Goal: Task Accomplishment & Management: Manage account settings

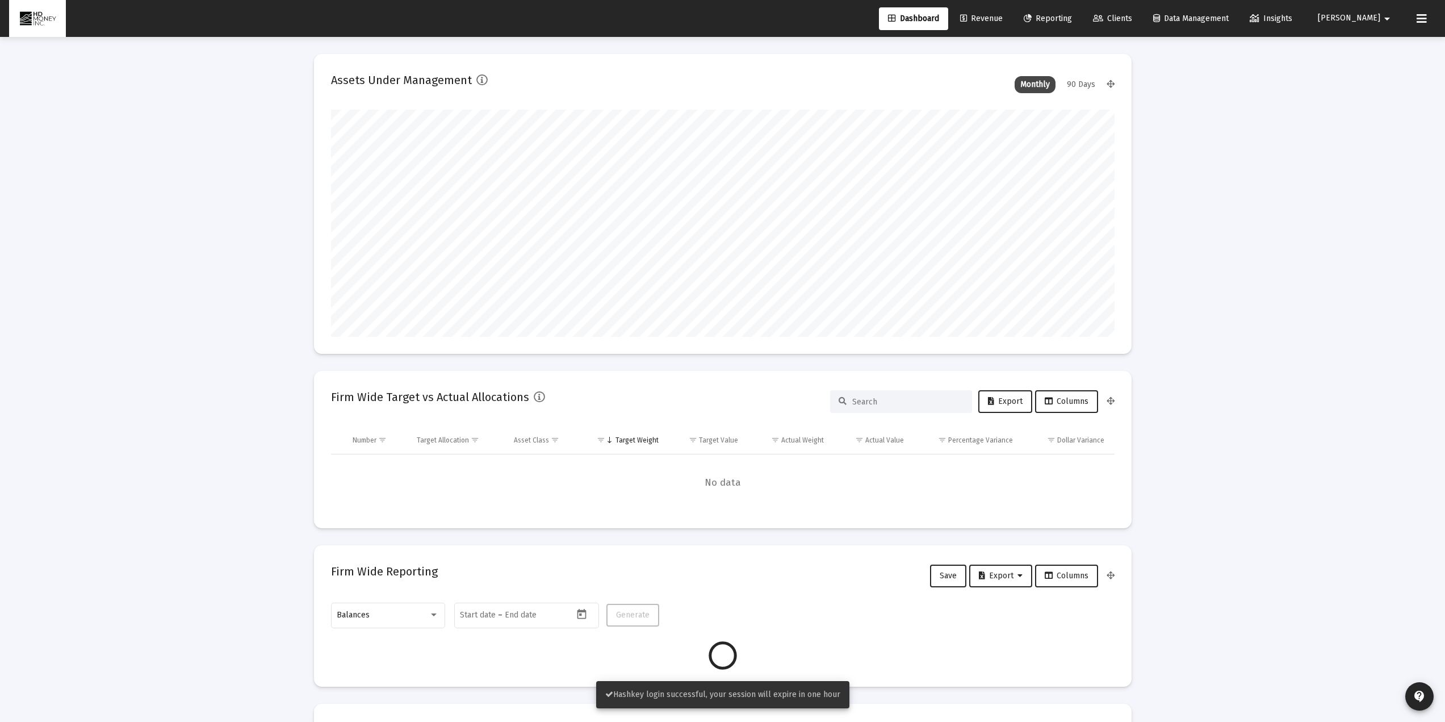
scroll to position [227, 422]
click at [1069, 22] on mat-icon "arrow_drop_down" at bounding box center [1388, 18] width 14 height 23
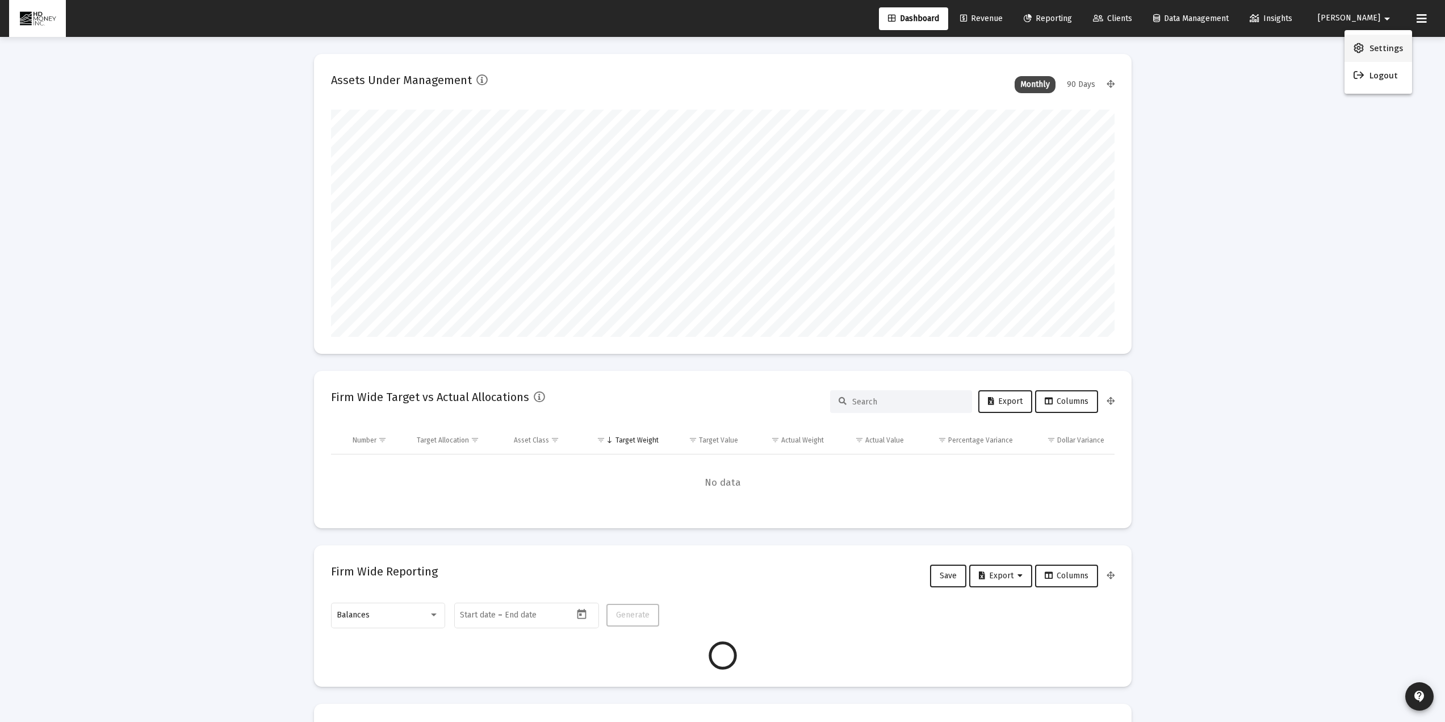
click at [1069, 49] on span "Settings" at bounding box center [1387, 48] width 34 height 27
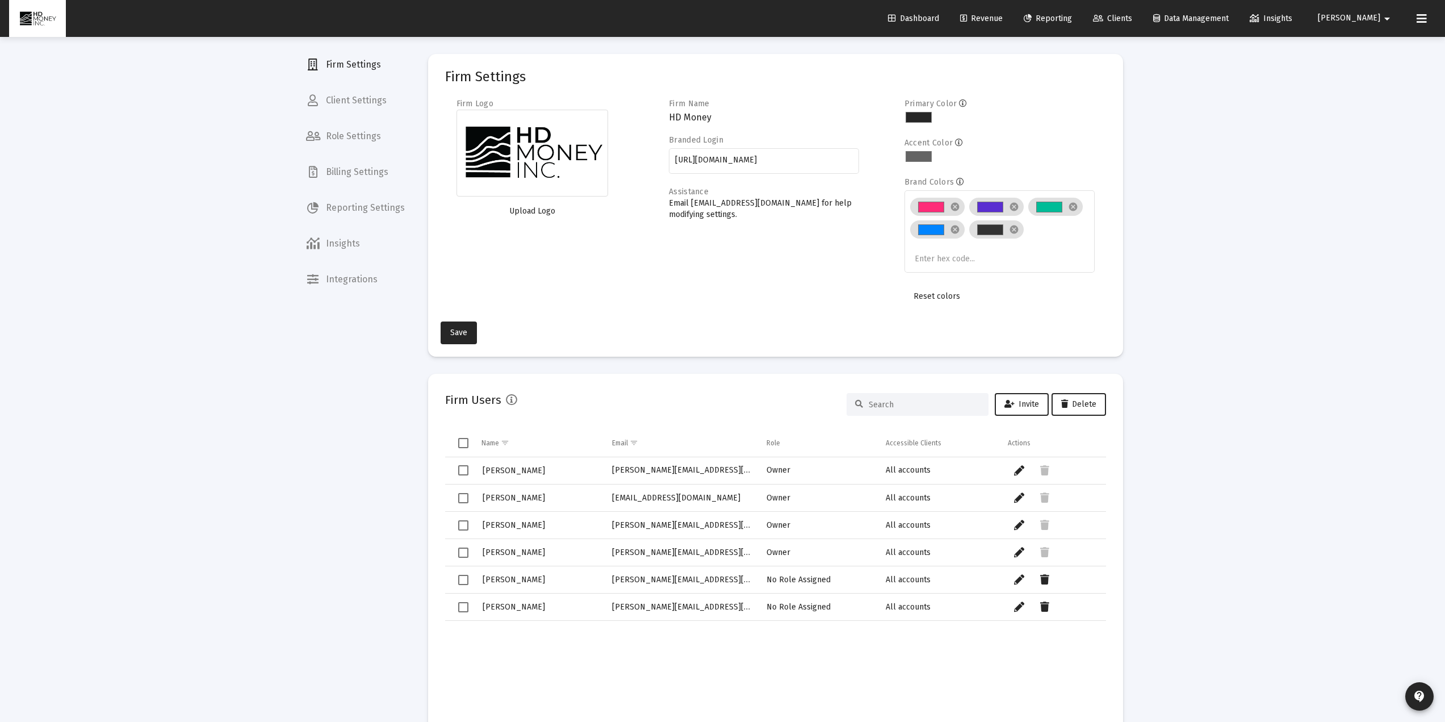
drag, startPoint x: 549, startPoint y: 550, endPoint x: 538, endPoint y: 558, distance: 12.6
click at [538, 505] on div "[PERSON_NAME]" at bounding box center [539, 552] width 115 height 16
click at [1069, 312] on div "Loading... Firm Settings Client Settings Role Settings Billing Settings Reporti…" at bounding box center [722, 524] width 1445 height 1048
click at [1069, 330] on div "Loading... Firm Settings Client Settings Role Settings Billing Settings Reporti…" at bounding box center [722, 524] width 1445 height 1048
click at [1069, 332] on div "Loading... Firm Settings Client Settings Role Settings Billing Settings Reporti…" at bounding box center [722, 524] width 1445 height 1048
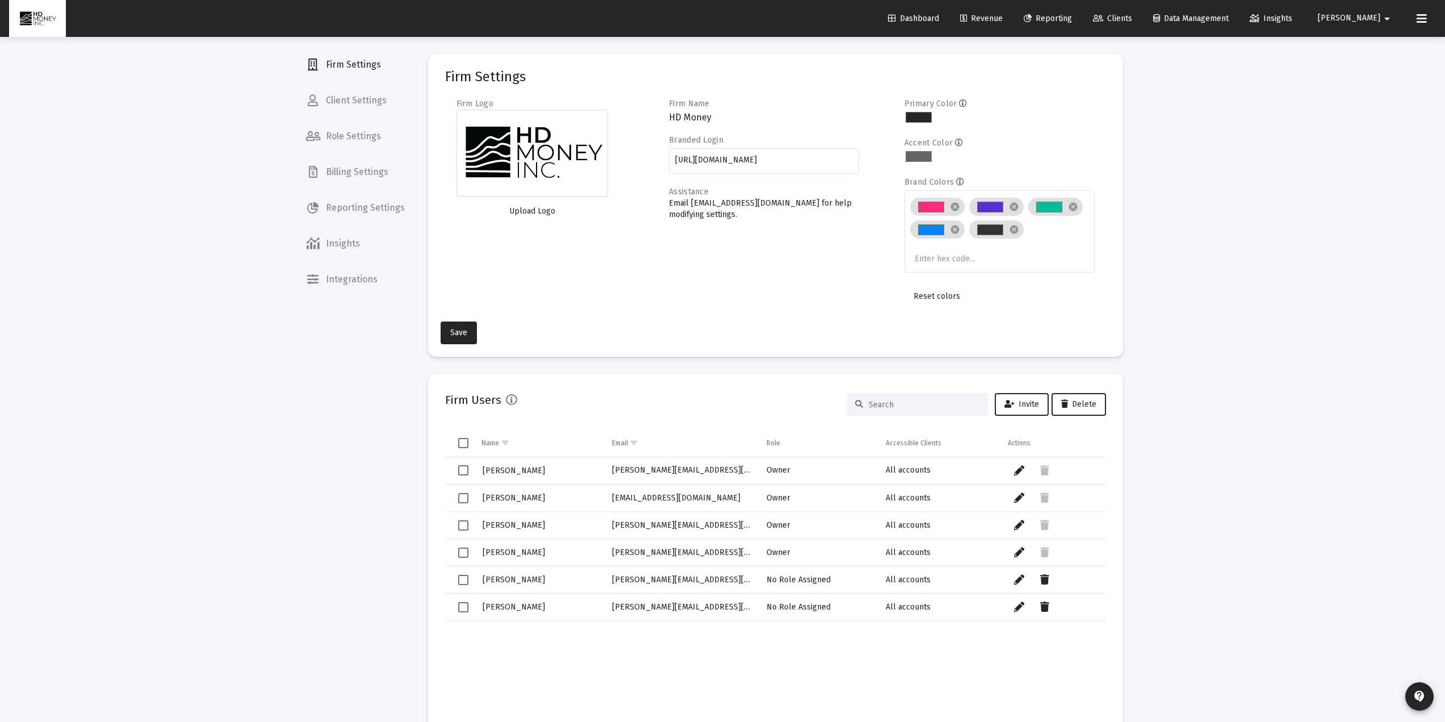
drag, startPoint x: 1193, startPoint y: 282, endPoint x: 1182, endPoint y: 292, distance: 14.9
click at [1069, 288] on div "Loading... Firm Settings Client Settings Role Settings Billing Settings Reporti…" at bounding box center [722, 524] width 1445 height 1048
click at [1069, 360] on div "Loading... Firm Settings Client Settings Role Settings Billing Settings Reporti…" at bounding box center [722, 524] width 1445 height 1048
click at [1069, 243] on div "Loading... Firm Settings Client Settings Role Settings Billing Settings Reporti…" at bounding box center [722, 524] width 1445 height 1048
